Goal: Task Accomplishment & Management: Manage account settings

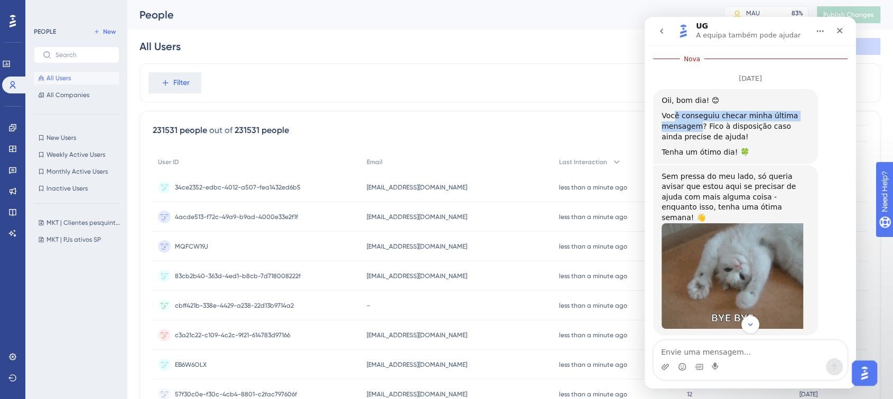
drag, startPoint x: 674, startPoint y: 109, endPoint x: 698, endPoint y: 116, distance: 24.1
click at [698, 116] on div "Você conseguiu checar minha última mensagem? Fico à disposição caso ainda preci…" at bounding box center [735, 126] width 148 height 31
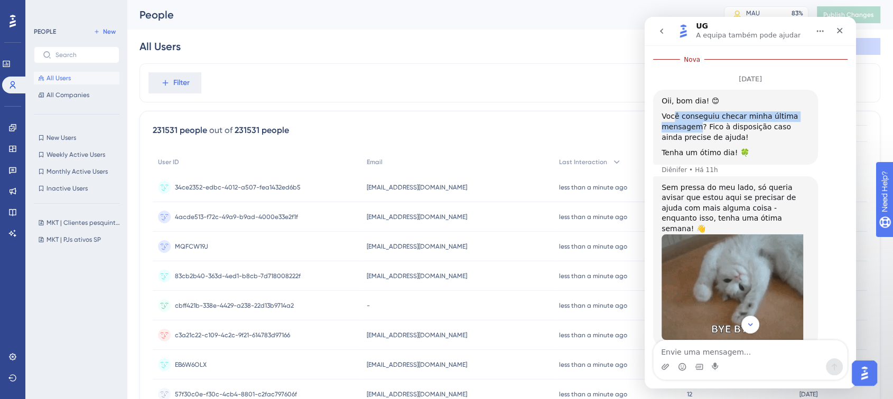
scroll to position [458, 0]
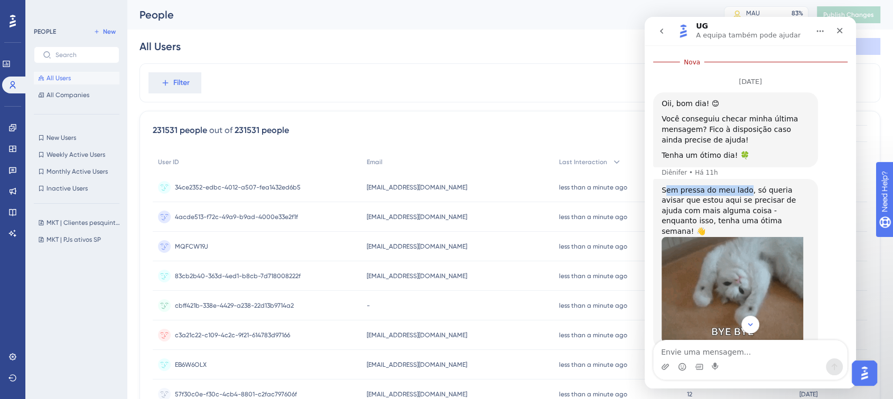
drag, startPoint x: 664, startPoint y: 179, endPoint x: 742, endPoint y: 179, distance: 77.6
click at [742, 185] on div "Sem pressa do meu lado, só queria avisar que estou aqui se precisar de ajuda co…" at bounding box center [735, 211] width 148 height 52
drag, startPoint x: 747, startPoint y: 179, endPoint x: 730, endPoint y: 190, distance: 19.5
click at [730, 190] on div "Sem pressa do meu lado, só queria avisar que estou aqui se precisar de ajuda co…" at bounding box center [735, 211] width 148 height 52
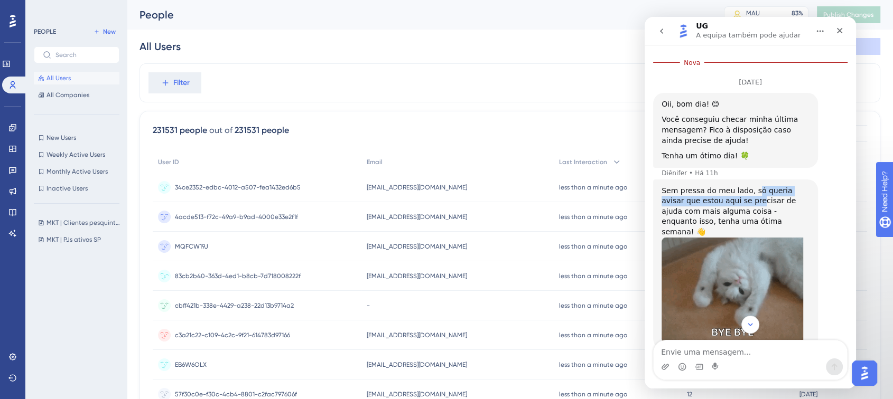
scroll to position [458, 0]
drag, startPoint x: 664, startPoint y: 179, endPoint x: 720, endPoint y: 178, distance: 55.5
click at [720, 185] on div "Sem pressa do meu lado, só queria avisar que estou aqui se precisar de ajuda co…" at bounding box center [735, 211] width 148 height 52
drag, startPoint x: 666, startPoint y: 188, endPoint x: 698, endPoint y: 206, distance: 36.9
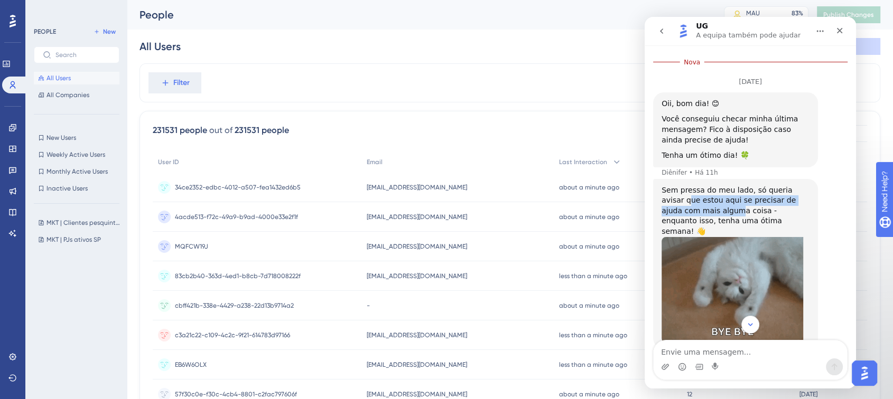
click at [698, 206] on div "Sem pressa do meu lado, só queria avisar que estou aqui se precisar de ajuda co…" at bounding box center [735, 211] width 148 height 52
click at [698, 206] on div "Sem pressa do meu lado, só queria avisar que estou aqui se precisar de ajuda co…" at bounding box center [735, 212] width 148 height 52
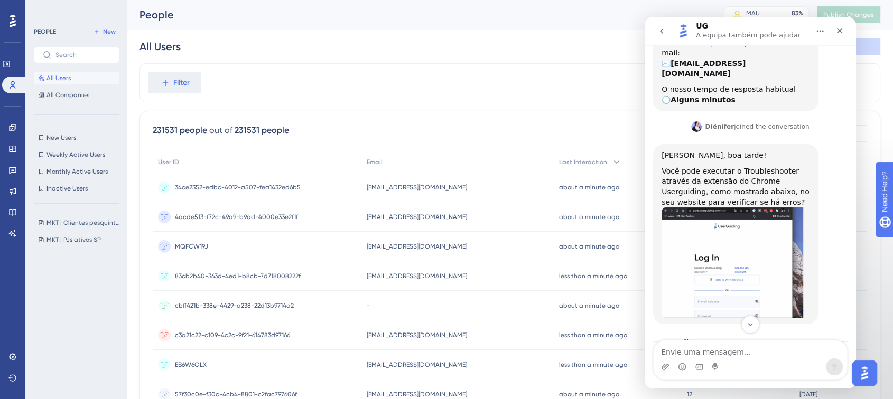
scroll to position [174, 0]
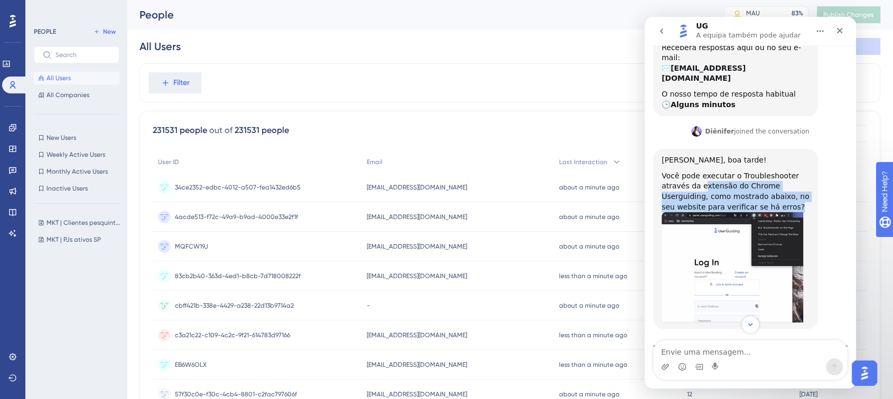
drag, startPoint x: 673, startPoint y: 174, endPoint x: 748, endPoint y: 193, distance: 77.9
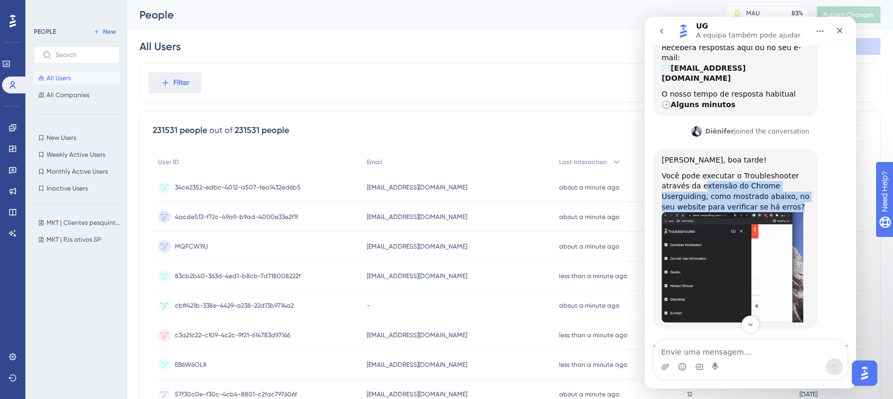
click at [748, 193] on div "Você pode executar o Troubleshooter através da extensão do Chrome Userguiding, …" at bounding box center [735, 191] width 148 height 41
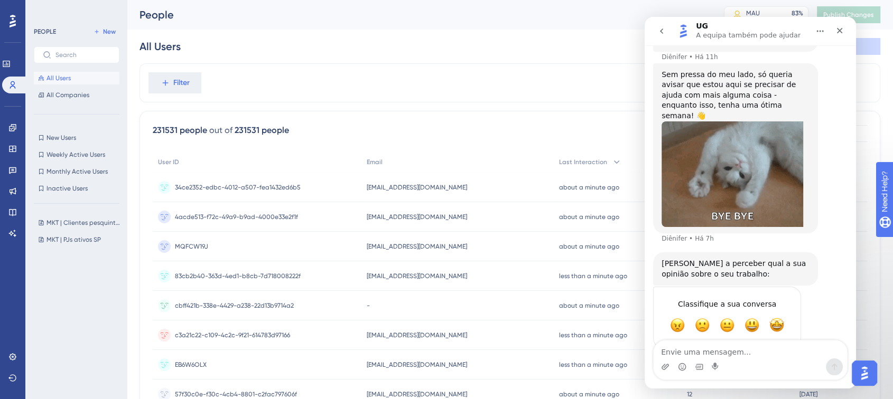
scroll to position [574, 0]
click at [832, 31] on div "Fechar" at bounding box center [839, 30] width 19 height 19
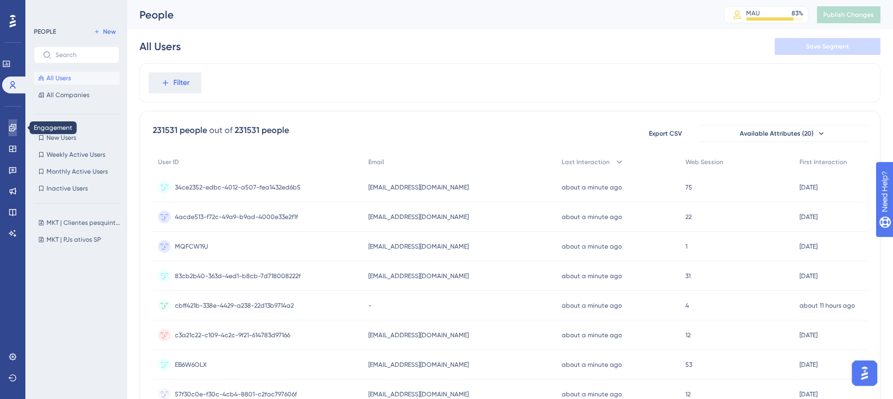
click at [14, 132] on icon at bounding box center [12, 128] width 8 height 8
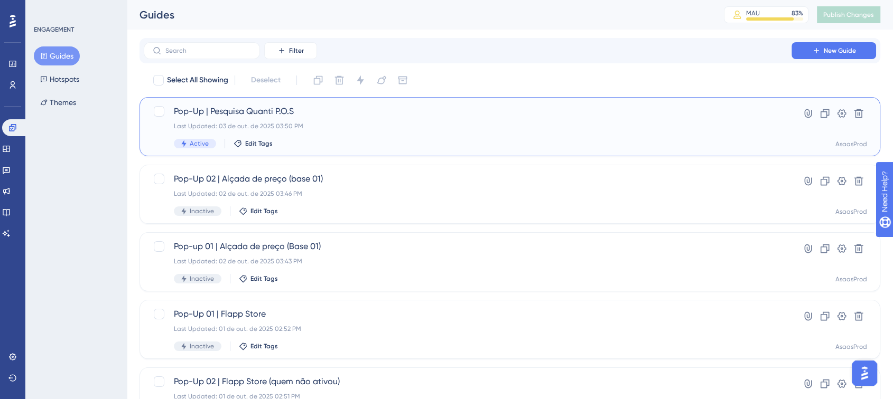
click at [368, 125] on div "Last Updated: 03 de out. de 2025 03:50 PM" at bounding box center [467, 126] width 587 height 8
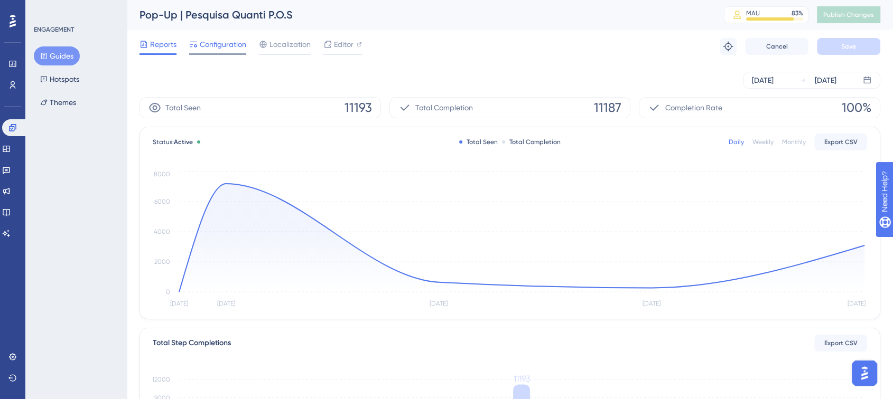
click at [222, 51] on div "Configuration" at bounding box center [217, 46] width 57 height 17
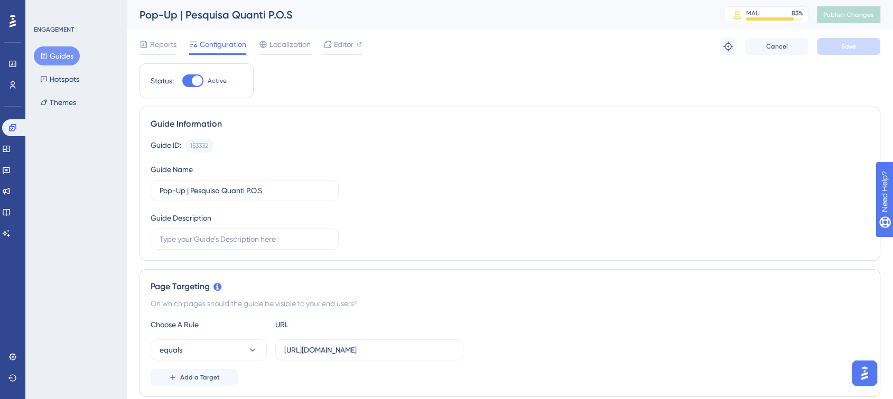
click at [71, 196] on div "ENGAGEMENT Guides Hotspots Themes" at bounding box center [75, 199] width 101 height 399
click at [8, 124] on link at bounding box center [14, 127] width 25 height 17
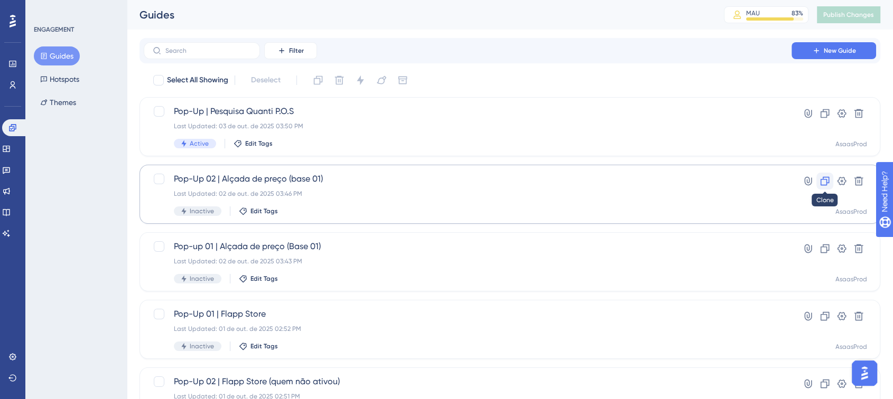
click at [828, 183] on icon at bounding box center [824, 181] width 11 height 11
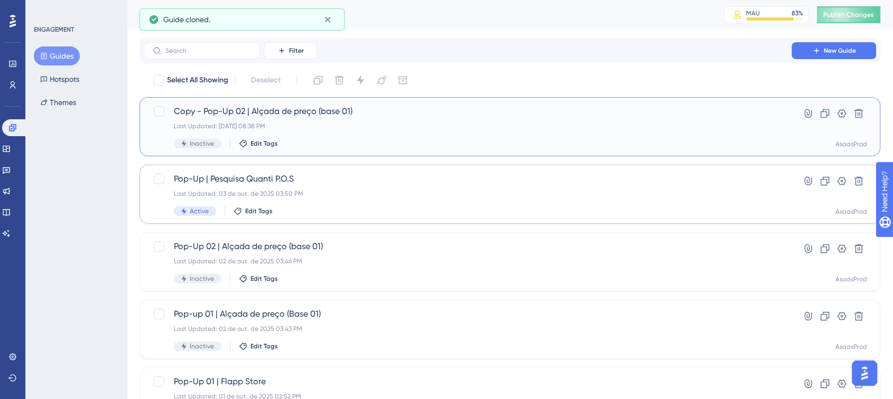
click at [341, 111] on span "Copy - Pop-Up 02 | Alçada de preço (base 01)" at bounding box center [467, 111] width 587 height 13
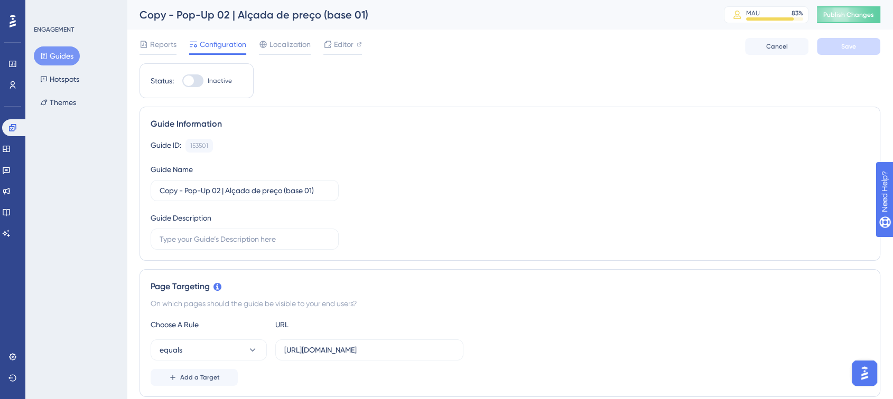
click at [328, 21] on div "Copy - Pop-Up 02 | Alçada de preço (base 01)" at bounding box center [418, 14] width 558 height 15
click at [165, 11] on div "Copy - Pop-Up 02 | Alçada de preço (base 01)" at bounding box center [418, 14] width 558 height 15
click at [148, 9] on div "Copy - Pop-Up 02 | Alçada de preço (base 01)" at bounding box center [418, 14] width 558 height 15
drag, startPoint x: 143, startPoint y: 13, endPoint x: 174, endPoint y: 14, distance: 31.2
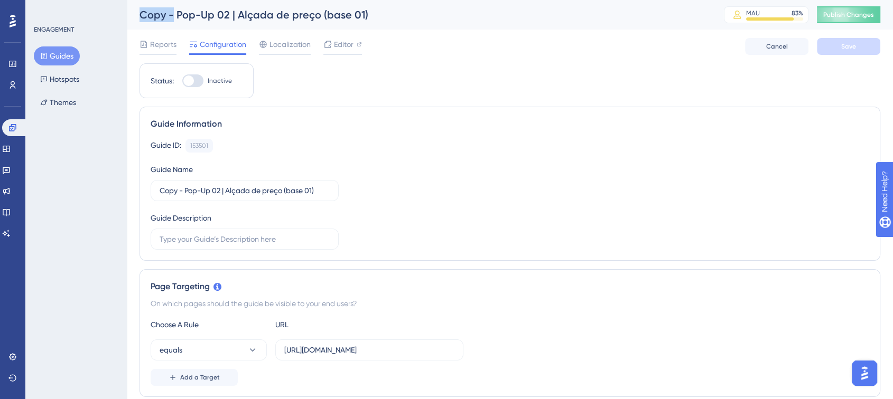
click at [174, 14] on div "Copy - Pop-Up 02 | Alçada de preço (base 01)" at bounding box center [418, 14] width 558 height 15
drag, startPoint x: 158, startPoint y: 185, endPoint x: 184, endPoint y: 189, distance: 26.1
click at [184, 189] on label "Copy - Pop-Up 02 | Alçada de preço (base 01)" at bounding box center [245, 190] width 188 height 21
click at [184, 189] on input "Copy - Pop-Up 02 | Alçada de preço (base 01)" at bounding box center [245, 191] width 170 height 12
drag, startPoint x: 184, startPoint y: 189, endPoint x: 133, endPoint y: 195, distance: 51.6
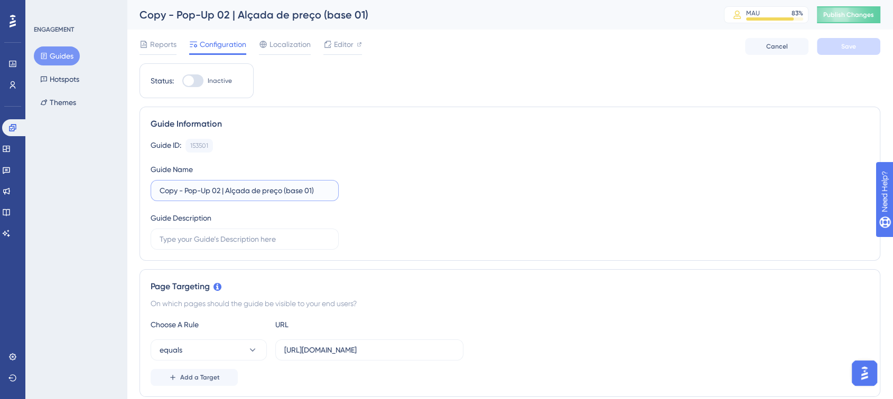
click at [193, 193] on input "Pop-Up 02 | Alçada de preço (base 01)" at bounding box center [245, 191] width 170 height 12
drag, startPoint x: 203, startPoint y: 191, endPoint x: 322, endPoint y: 179, distance: 119.5
click at [322, 179] on div "Guide Name Pop-Up 01 | Alçada de preço (base 01)" at bounding box center [245, 182] width 188 height 38
click at [231, 188] on input "Pop-Up 01 | Pesquisa seguro" at bounding box center [245, 191] width 170 height 12
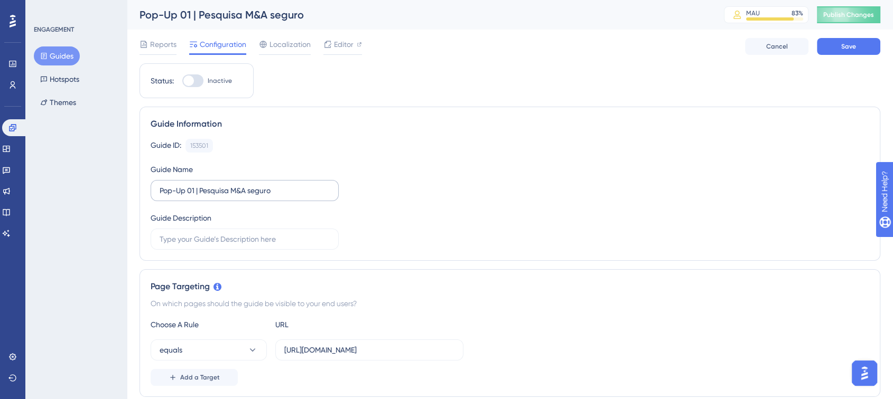
click at [291, 181] on label "Pop-Up 01 | Pesquisa M&A seguro" at bounding box center [245, 190] width 188 height 21
click at [291, 185] on input "Pop-Up 01 | Pesquisa M&A seguro" at bounding box center [245, 191] width 170 height 12
click at [274, 192] on input "Pop-Up 01 | Pesquisa M&A seguro" at bounding box center [245, 191] width 170 height 12
type input "Pop-Up 01 | Pesquisa M&A seguro PF"
click at [410, 187] on div "Guide ID: 153501 Copy Guide Name Pop-Up 01 | Pesquisa M&A seguro PF Guide Descr…" at bounding box center [510, 194] width 718 height 111
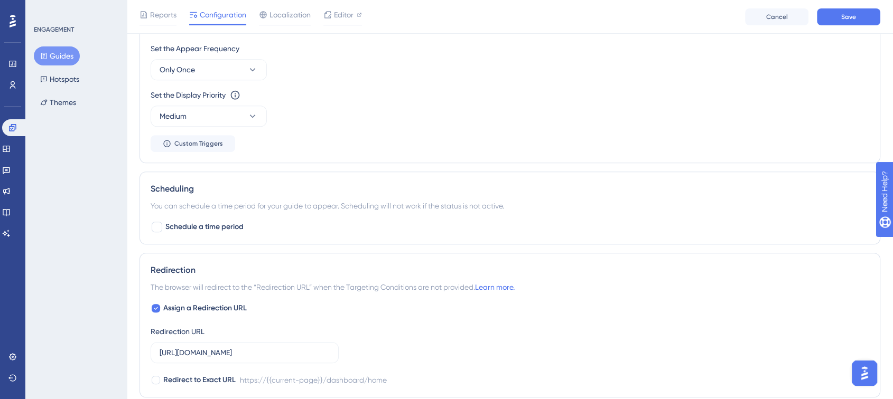
scroll to position [530, 0]
click at [202, 228] on span "Schedule a time period" at bounding box center [204, 226] width 78 height 13
checkbox input "true"
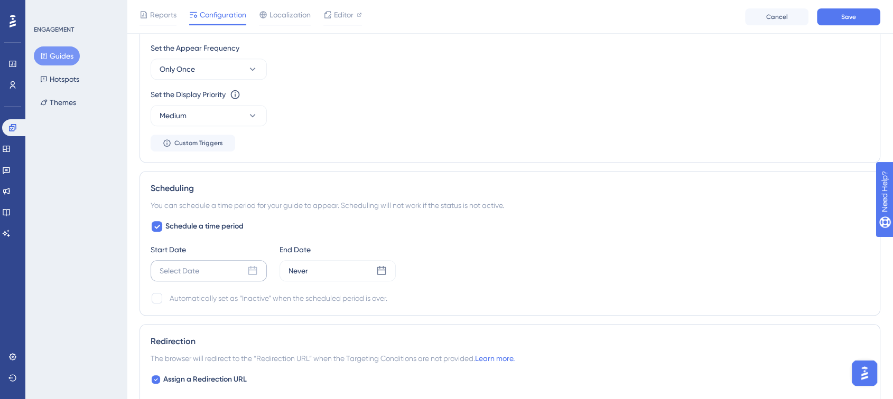
click at [198, 271] on div "Select Date" at bounding box center [180, 271] width 40 height 13
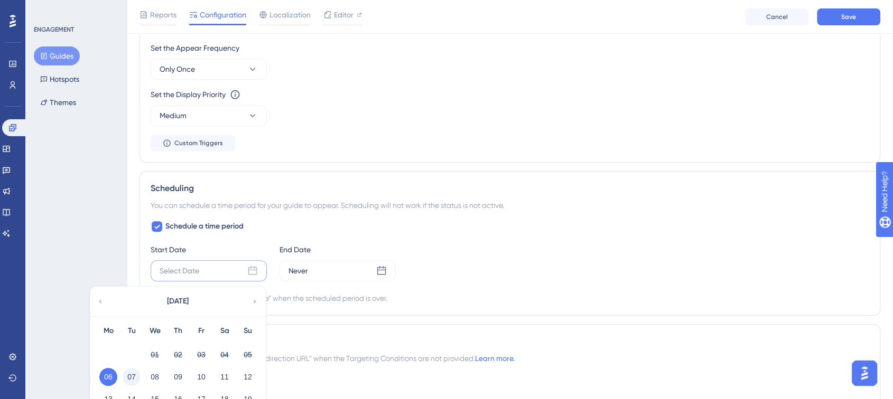
click at [134, 373] on button "07" at bounding box center [132, 377] width 18 height 18
click at [153, 374] on button "08" at bounding box center [155, 377] width 18 height 18
click at [127, 378] on button "07" at bounding box center [132, 377] width 18 height 18
click at [301, 262] on div "Never" at bounding box center [337, 270] width 116 height 21
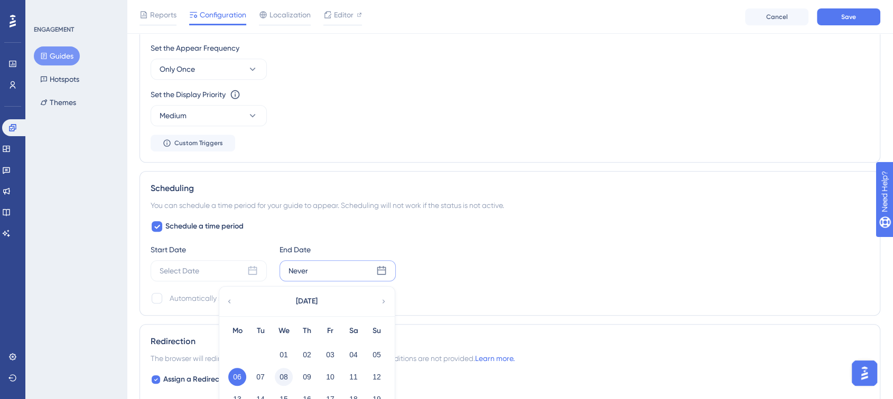
click at [286, 376] on button "08" at bounding box center [284, 377] width 18 height 18
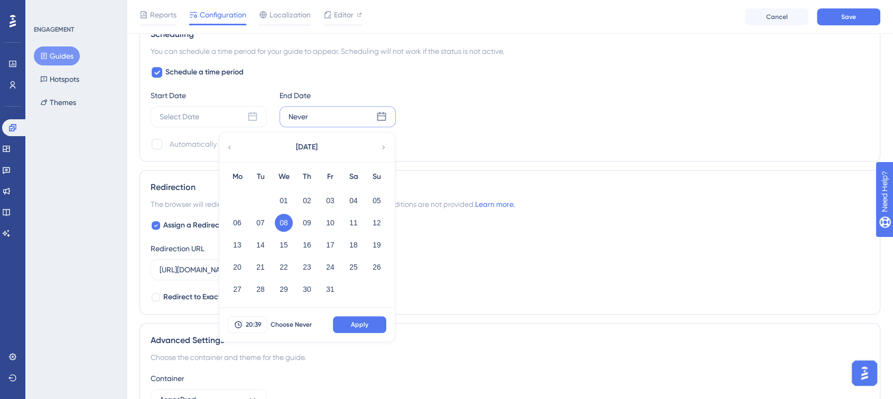
scroll to position [684, 0]
click at [352, 321] on span "Apply" at bounding box center [359, 325] width 17 height 8
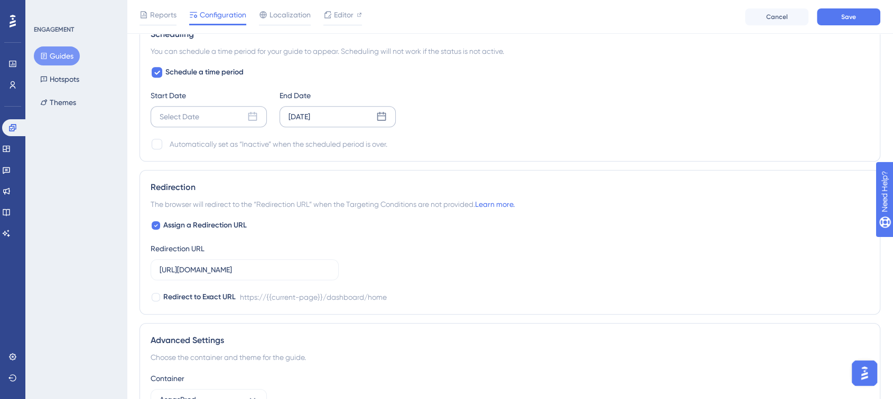
click at [215, 114] on div "Select Date" at bounding box center [209, 116] width 116 height 21
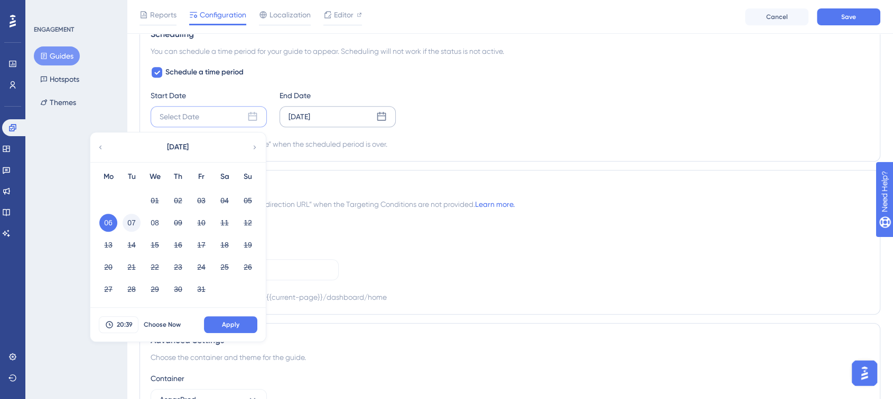
click at [134, 218] on button "07" at bounding box center [132, 223] width 18 height 18
click at [219, 320] on button "Apply" at bounding box center [230, 324] width 53 height 17
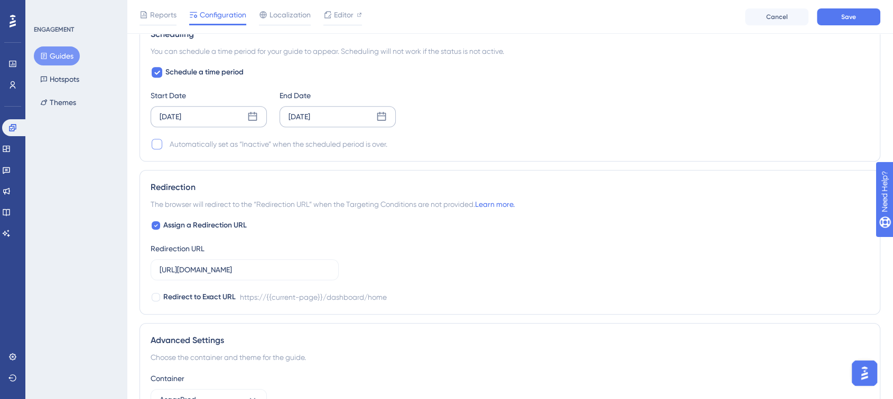
click at [155, 140] on div at bounding box center [157, 144] width 11 height 11
checkbox input "true"
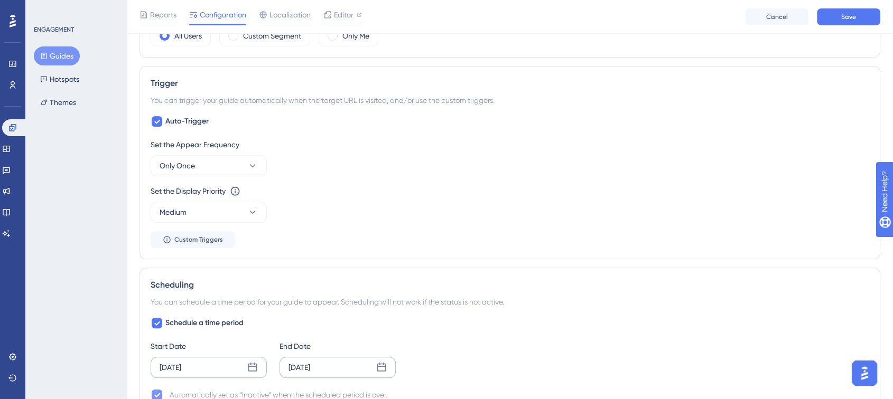
scroll to position [429, 0]
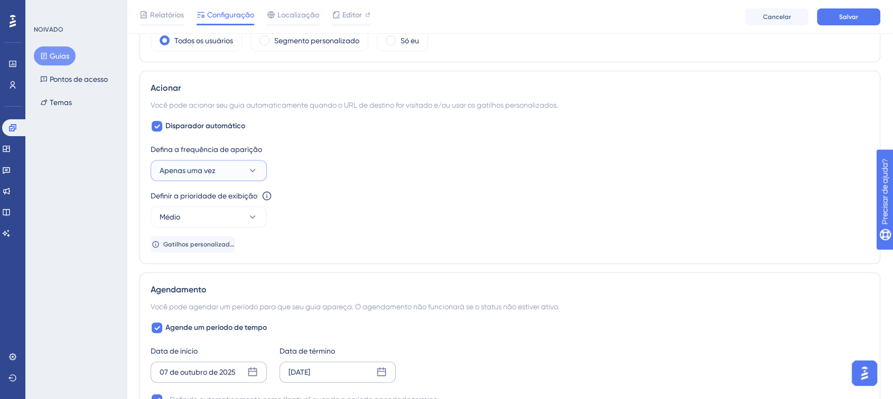
click at [229, 171] on button "Apenas uma vez" at bounding box center [209, 170] width 116 height 21
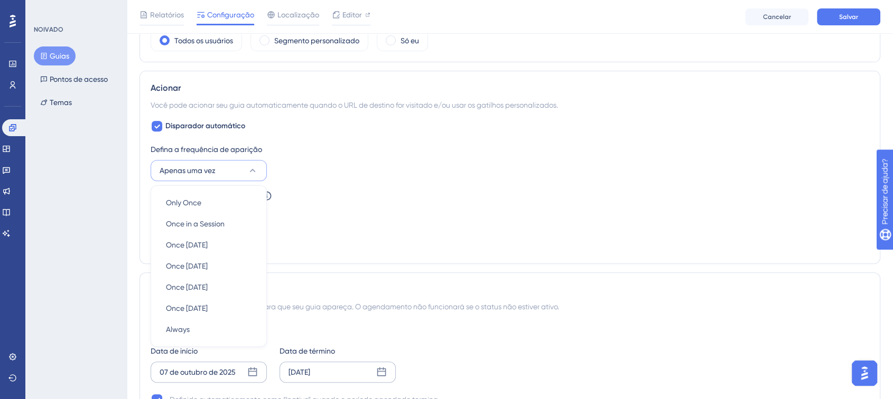
scroll to position [493, 0]
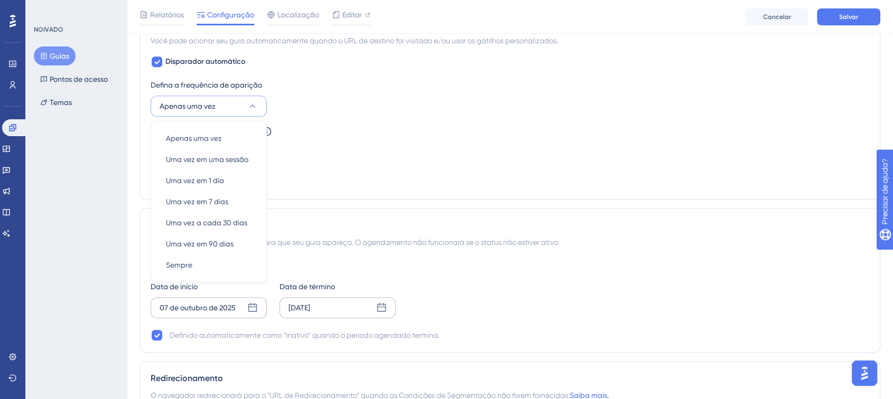
click at [347, 158] on div "Definir a prioridade de exibição Esta opção definirá a prioridade de exibição e…" at bounding box center [510, 144] width 718 height 38
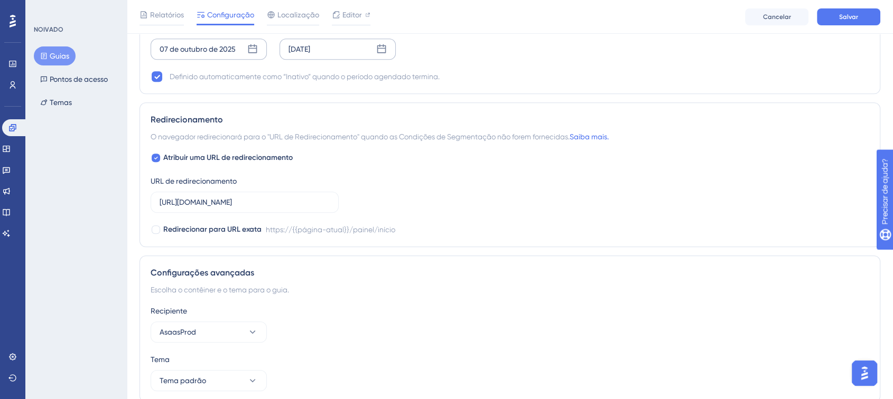
scroll to position [757, 0]
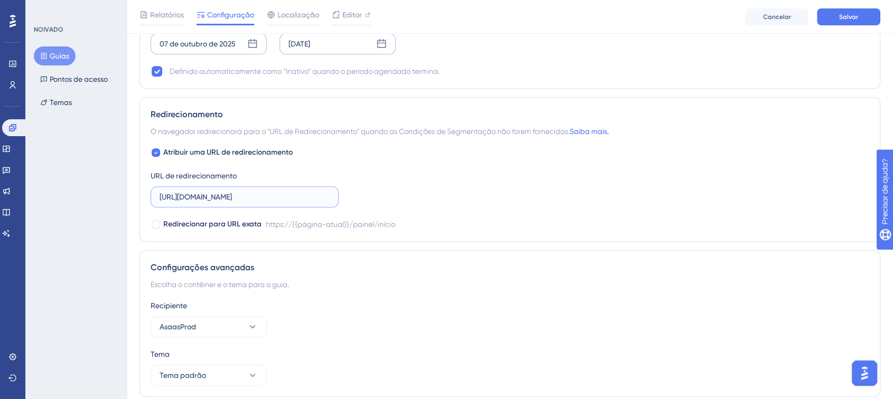
click at [275, 195] on input "[URL][DOMAIN_NAME]" at bounding box center [245, 197] width 170 height 12
paste input "[DOMAIN_NAME][URL]"
type input "[URL][DOMAIN_NAME]"
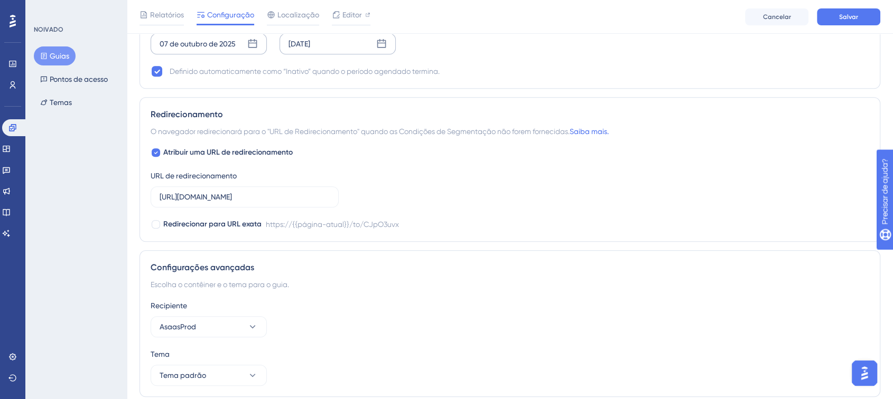
scroll to position [0, 0]
click at [431, 223] on div "Redirecionar para URL exata https://{{página-atual}}/to/CJpO3uvx" at bounding box center [510, 224] width 718 height 13
click at [153, 227] on div at bounding box center [156, 224] width 8 height 8
checkbox input "true"
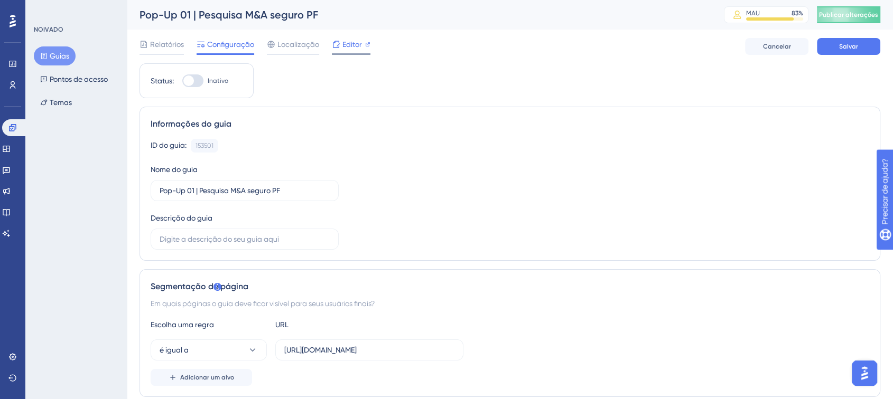
click at [355, 42] on font "Editor" at bounding box center [352, 44] width 20 height 8
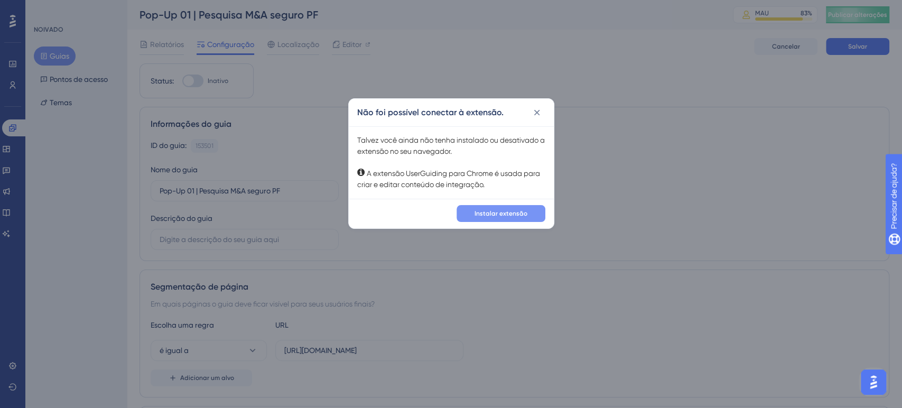
click at [496, 215] on font "Instalar extensão" at bounding box center [500, 213] width 53 height 7
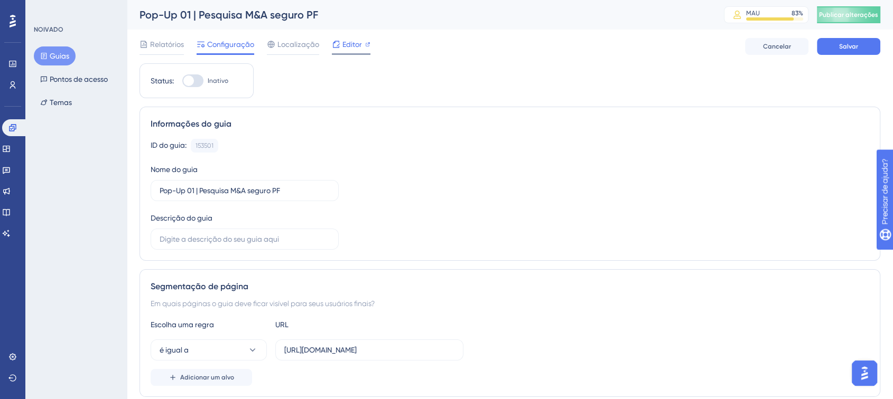
click at [358, 46] on font "Editor" at bounding box center [352, 44] width 20 height 8
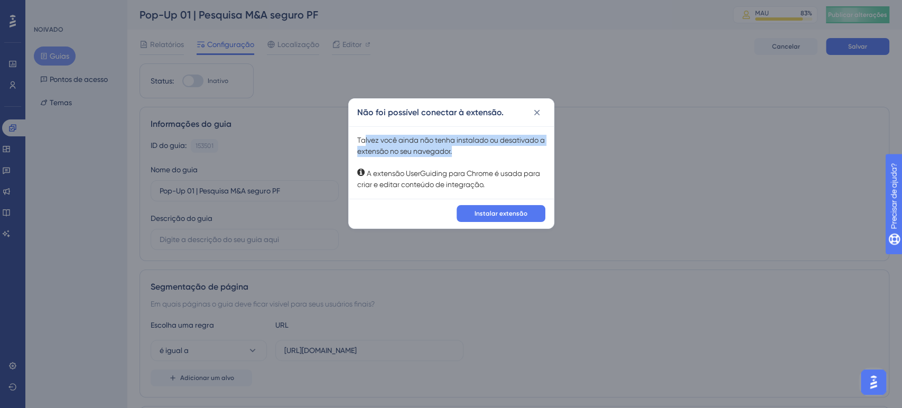
drag, startPoint x: 365, startPoint y: 138, endPoint x: 470, endPoint y: 152, distance: 105.9
click at [470, 152] on div "Talvez você ainda não tenha instalado ou desativado a extensão no seu navegador…" at bounding box center [451, 162] width 188 height 55
click at [541, 111] on icon at bounding box center [536, 112] width 11 height 11
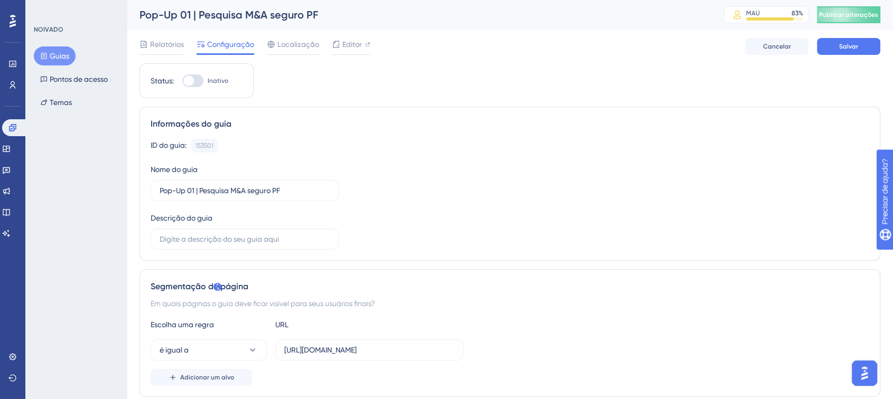
click at [459, 115] on div "Informações do guia ID do guia: 153501 Cópia Nome do guia Pop-Up 01 | Pesquisa …" at bounding box center [509, 184] width 740 height 154
click at [344, 46] on font "Editor" at bounding box center [352, 44] width 20 height 8
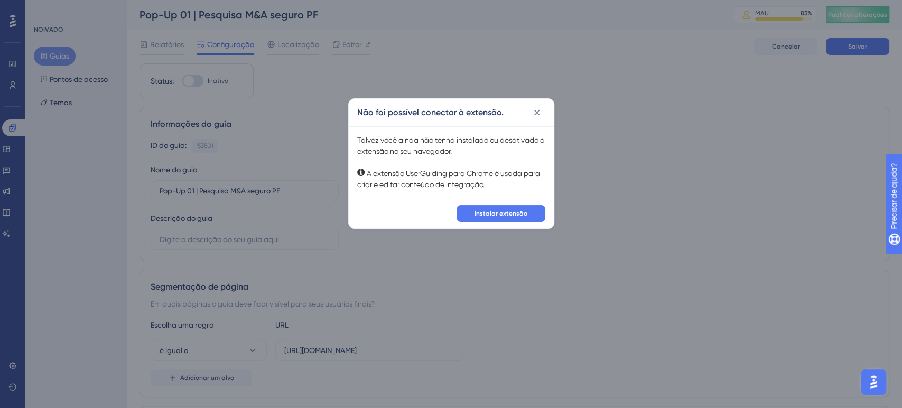
click at [627, 111] on div "Não foi possível conectar à extensão. Talvez você ainda não tenha instalado ou …" at bounding box center [451, 204] width 902 height 408
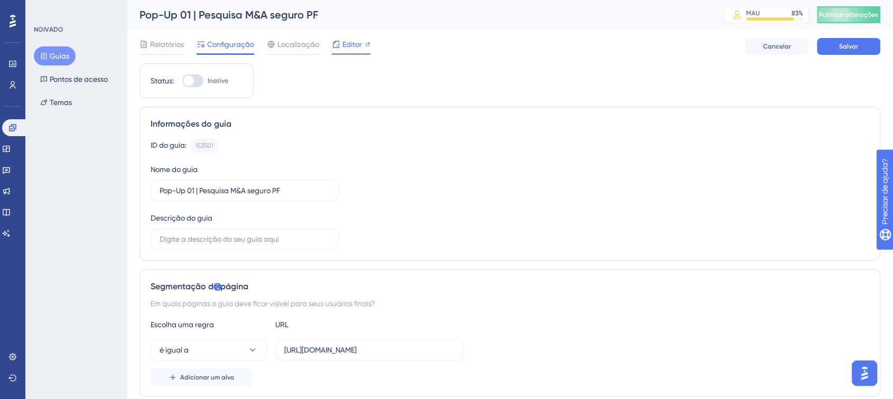
click at [358, 42] on font "Editor" at bounding box center [352, 44] width 20 height 8
click at [343, 40] on font "Editor" at bounding box center [352, 44] width 20 height 8
click at [78, 313] on div "NOIVADO Guias Pontos de acesso Temas" at bounding box center [75, 199] width 101 height 399
click at [359, 41] on font "Editor" at bounding box center [352, 44] width 20 height 8
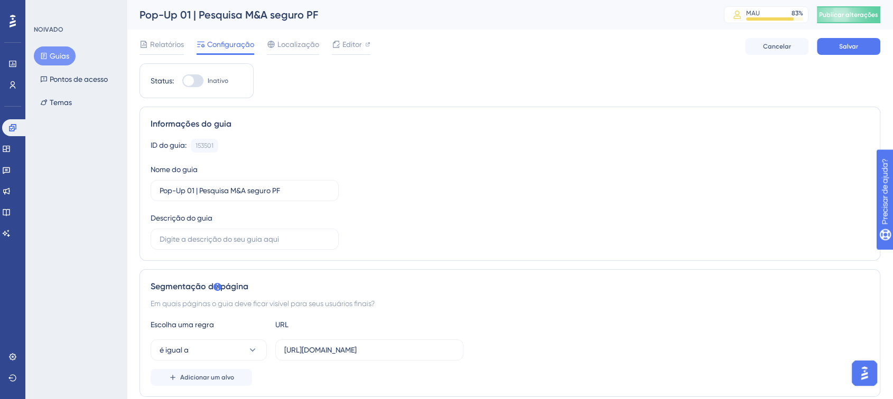
click at [739, 370] on div "Adicionar um alvo" at bounding box center [510, 377] width 718 height 17
click at [861, 367] on img "Abra o iniciador do assistente de IA" at bounding box center [864, 373] width 19 height 19
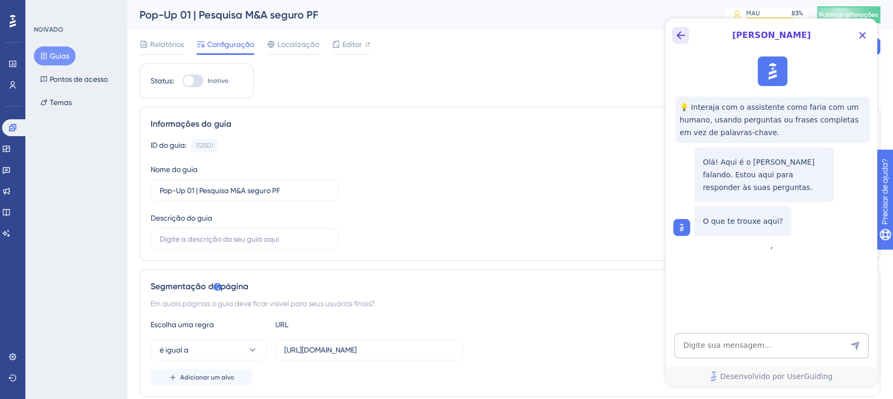
click at [681, 28] on button "Botão Voltar" at bounding box center [680, 35] width 17 height 17
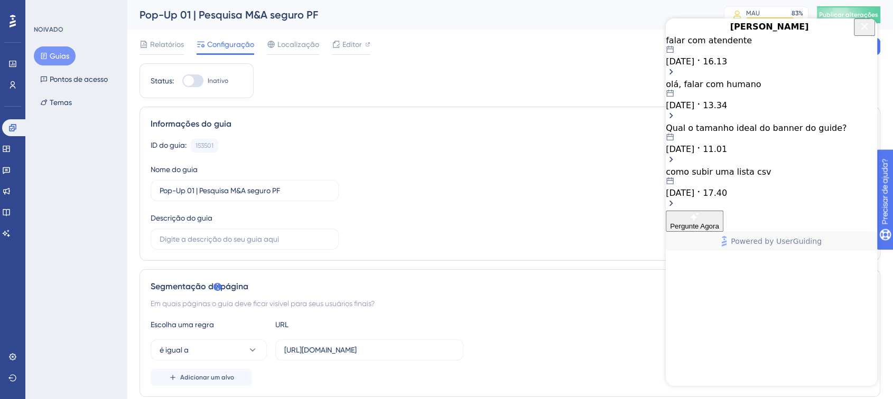
click at [770, 67] on div "[DATE] 16.13" at bounding box center [770, 55] width 211 height 21
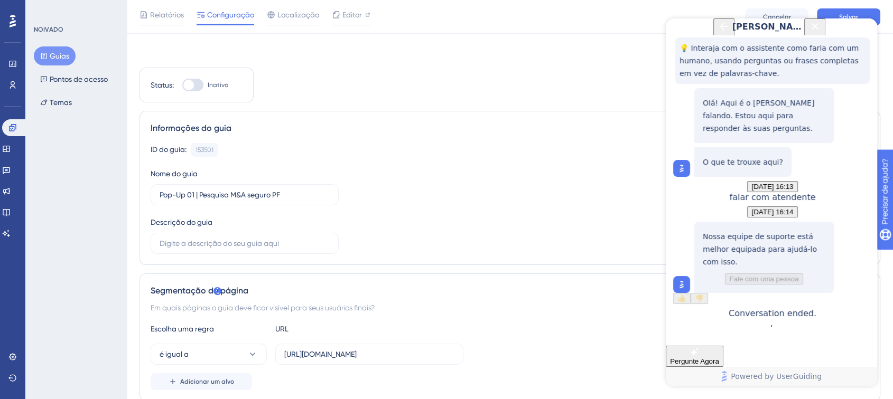
scroll to position [117, 0]
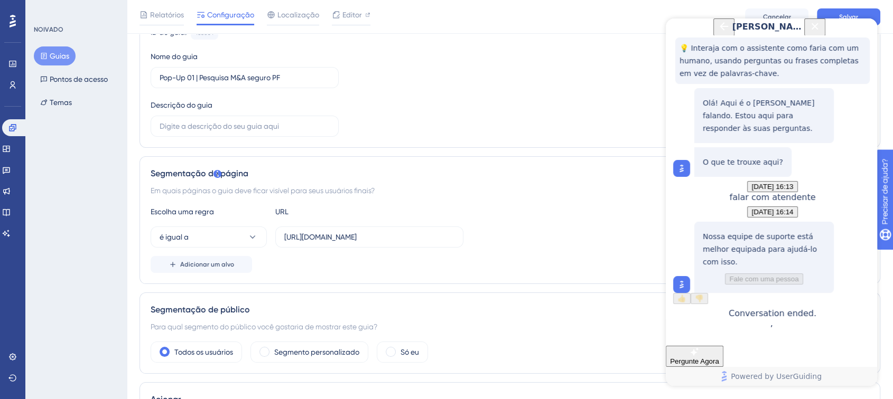
click at [719, 31] on icon "Back Button" at bounding box center [723, 26] width 8 height 8
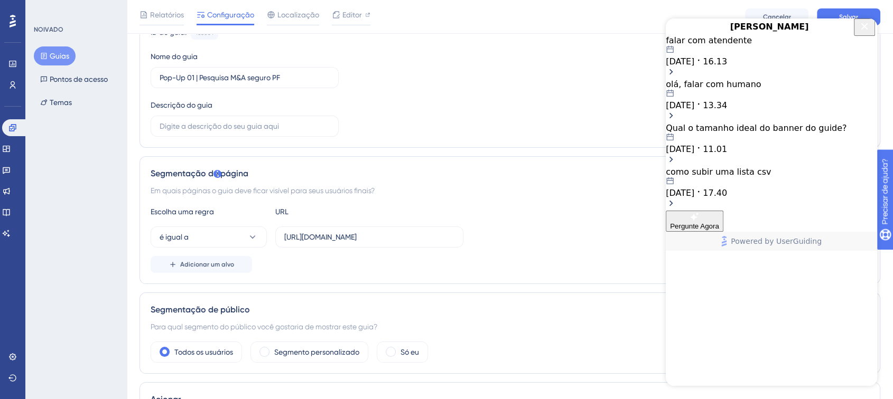
click at [723, 232] on button "Pergunte Agora" at bounding box center [694, 221] width 58 height 21
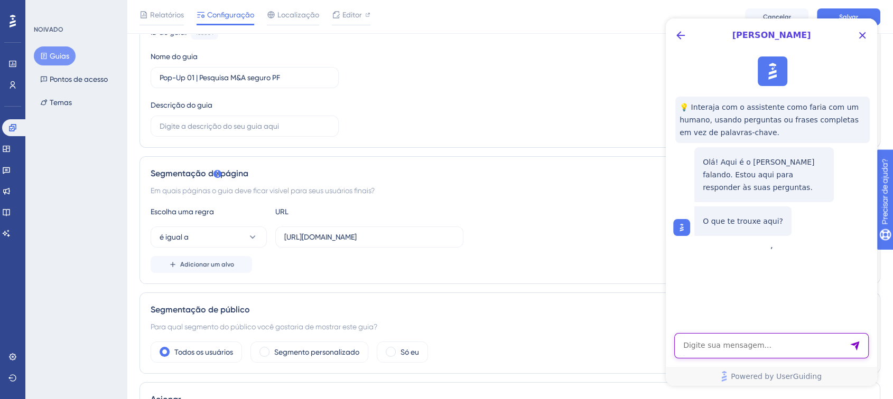
click at [718, 341] on textarea "AI Assistant Text Input" at bounding box center [771, 345] width 194 height 25
type textarea "falar com atendente"
